Goal: Task Accomplishment & Management: Manage account settings

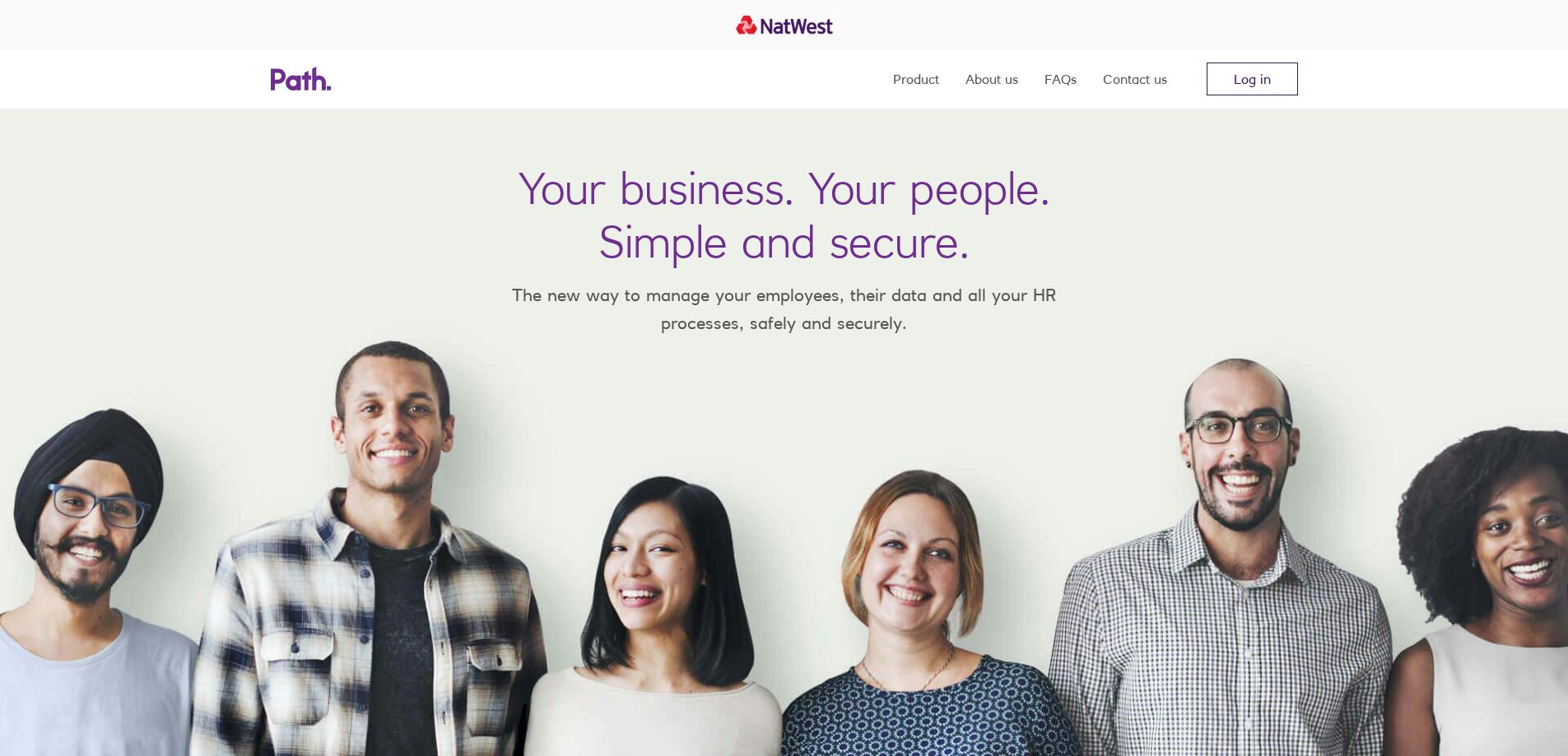
click at [1227, 84] on link "Log in" at bounding box center [1252, 78] width 92 height 33
drag, startPoint x: 1267, startPoint y: 58, endPoint x: 1266, endPoint y: 69, distance: 11.0
click at [1266, 49] on section "Product About us FAQs Contact us Log in" at bounding box center [784, 25] width 1568 height 49
click at [1266, 73] on link "Log in" at bounding box center [1252, 78] width 92 height 33
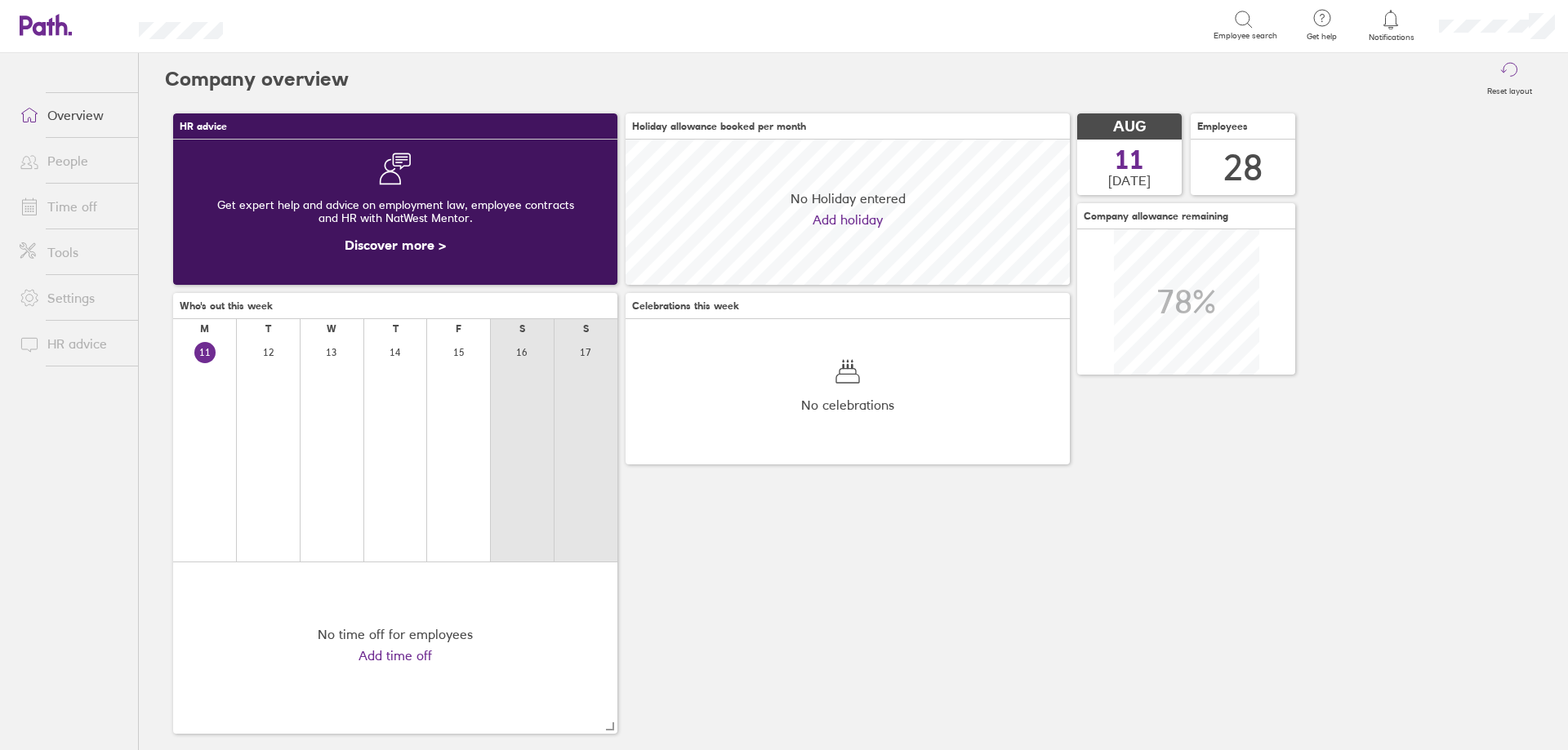
scroll to position [145, 444]
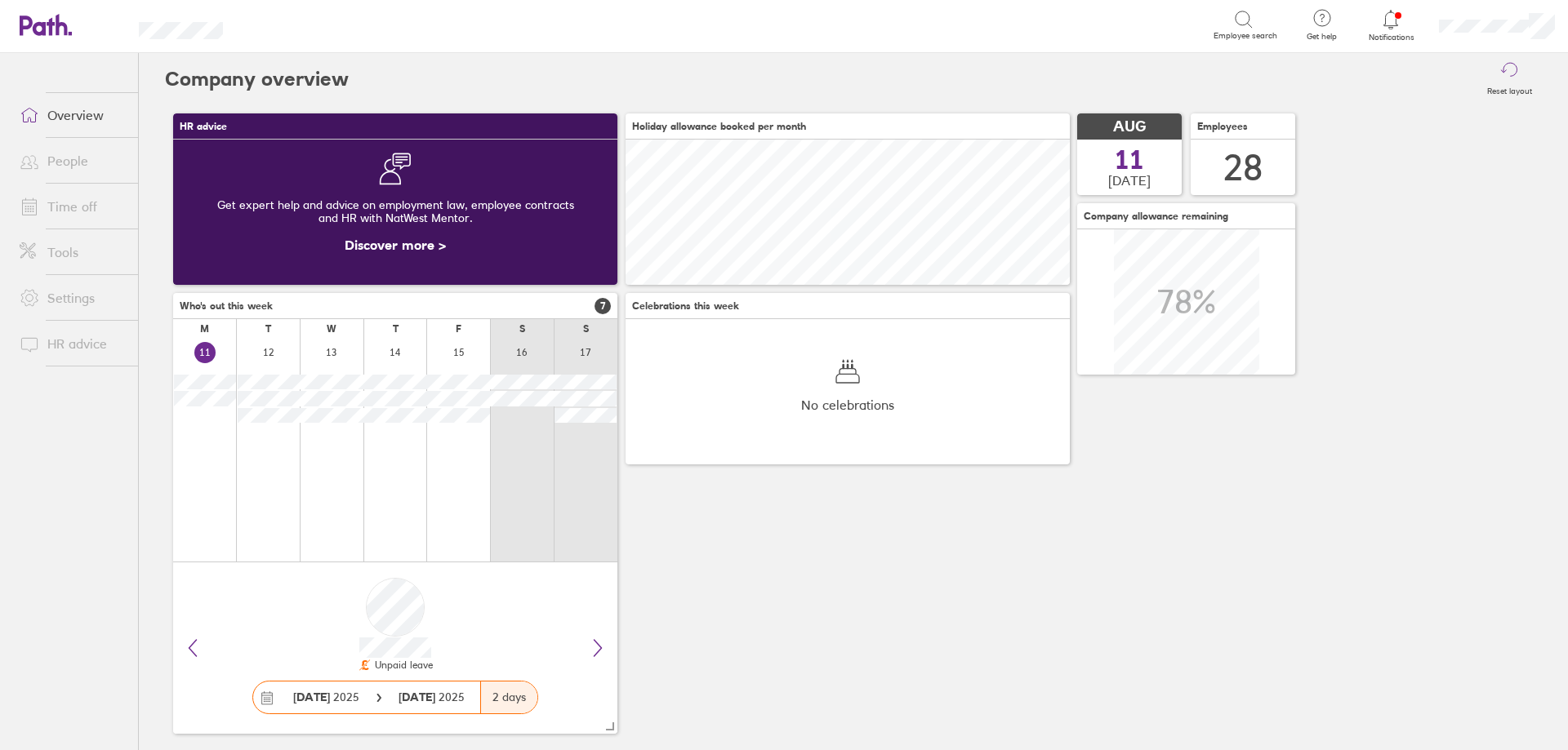
click at [92, 205] on link "Time off" at bounding box center [72, 206] width 131 height 32
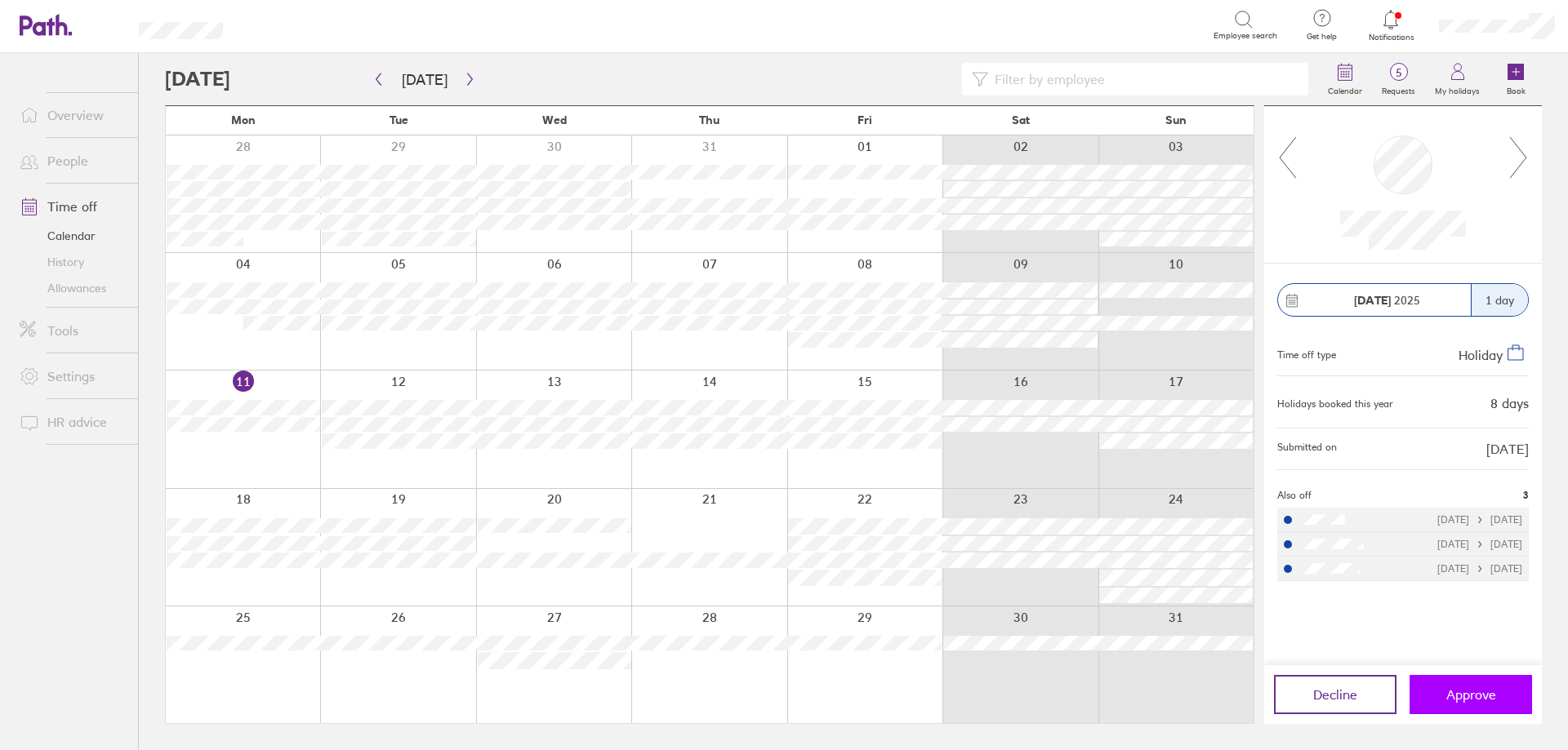
click at [1459, 696] on span "Approve" at bounding box center [1471, 694] width 50 height 15
click at [1452, 695] on span "Approve" at bounding box center [1471, 694] width 50 height 15
click at [1454, 689] on span "Approve" at bounding box center [1471, 694] width 50 height 15
